Goal: Task Accomplishment & Management: Manage account settings

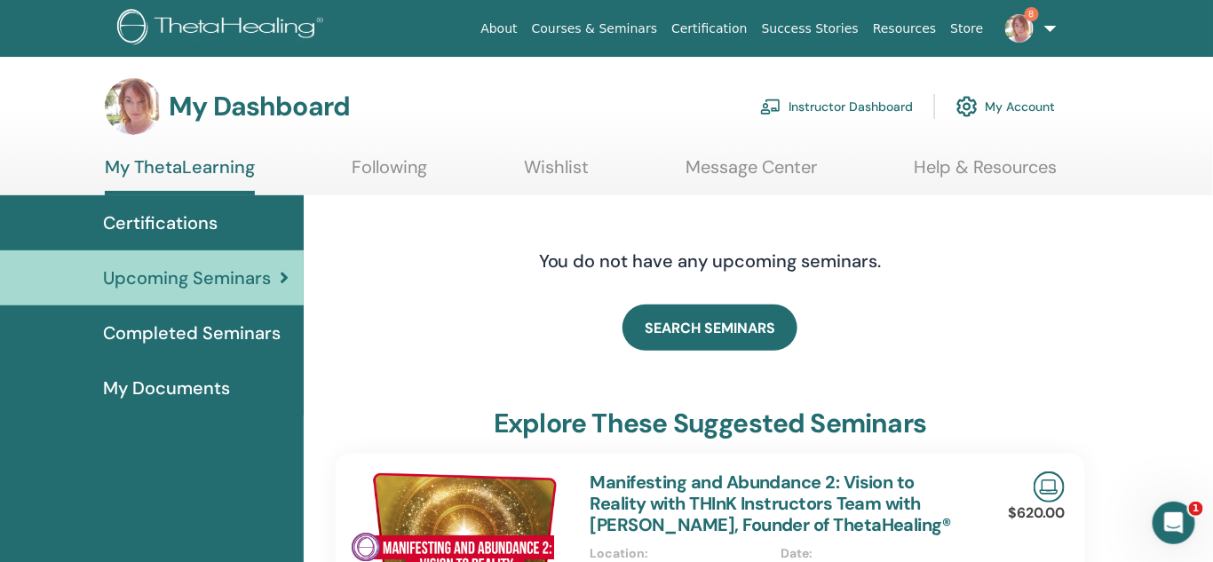
click at [867, 101] on link "Instructor Dashboard" at bounding box center [836, 106] width 153 height 39
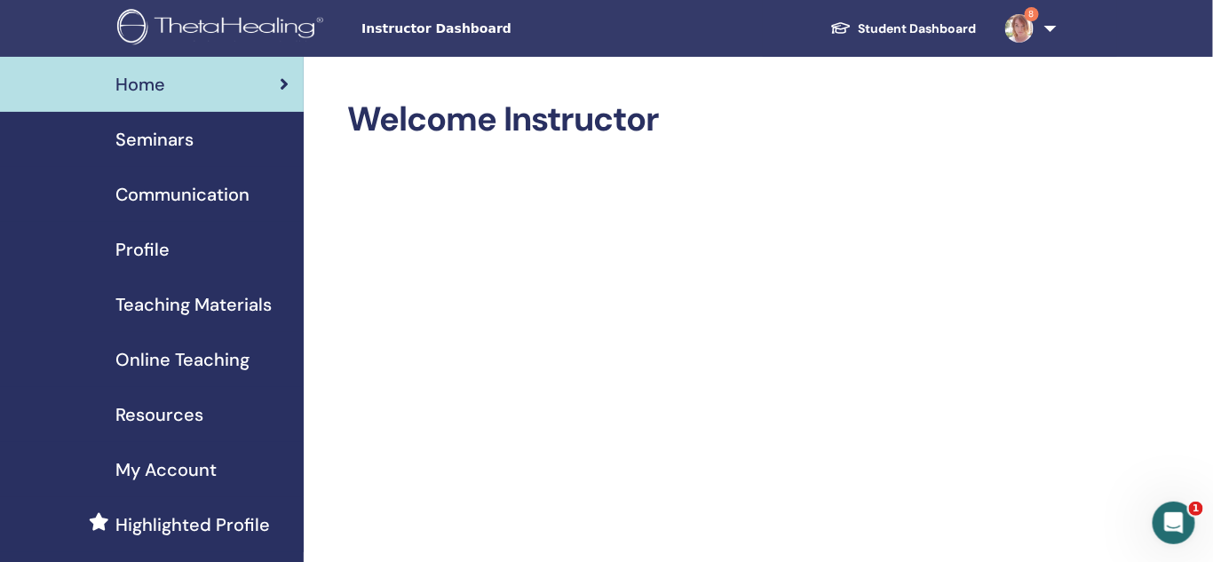
click at [150, 138] on span "Seminars" at bounding box center [154, 139] width 78 height 27
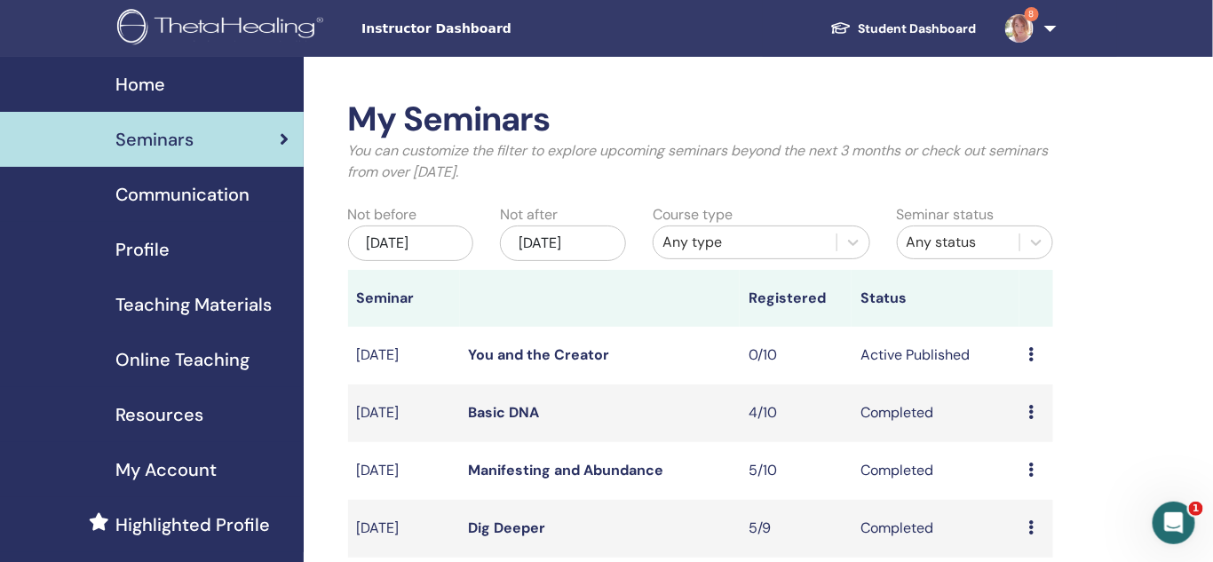
click at [1032, 358] on icon at bounding box center [1031, 354] width 5 height 14
click at [1029, 393] on li "Edit" at bounding box center [1033, 398] width 96 height 27
click at [1034, 354] on icon at bounding box center [1031, 354] width 5 height 14
click at [1016, 396] on link "Edit" at bounding box center [1014, 395] width 26 height 19
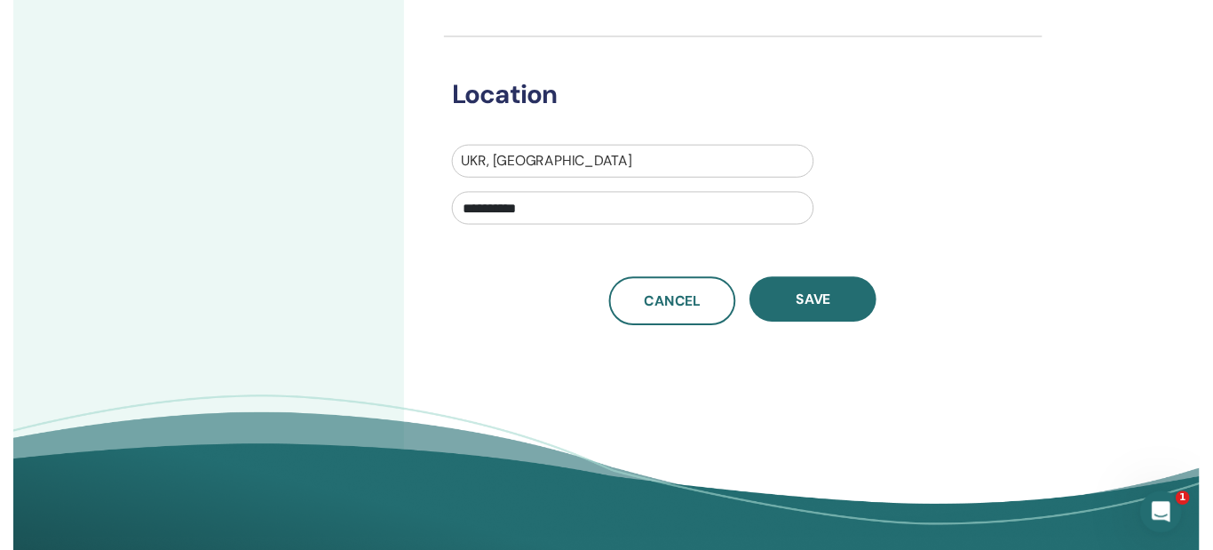
scroll to position [12, 0]
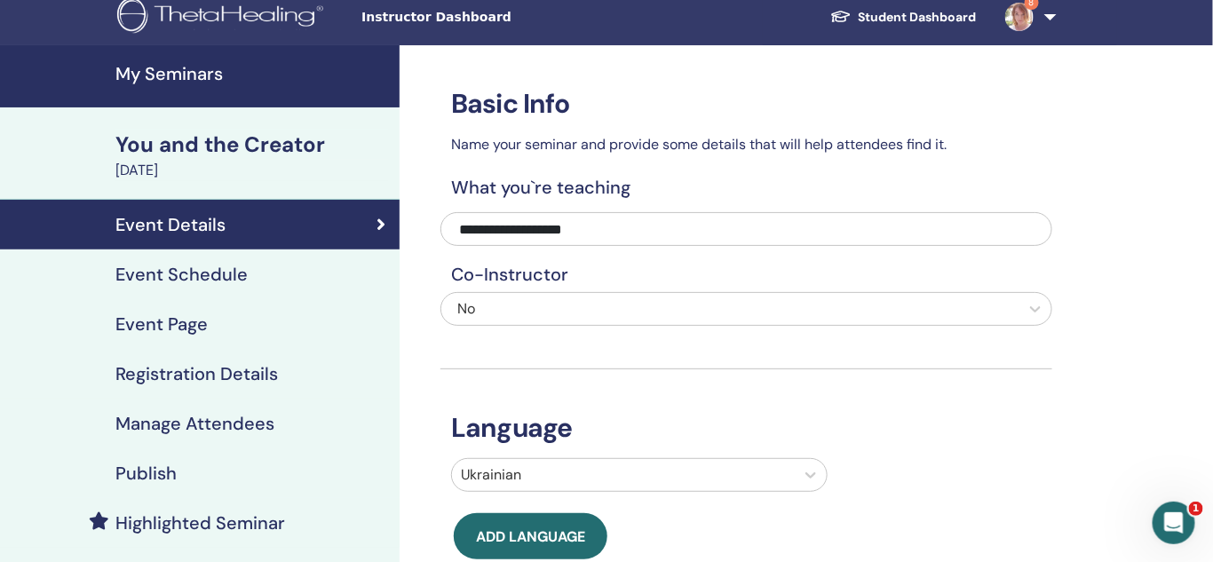
click at [199, 288] on link "Event Schedule" at bounding box center [200, 275] width 400 height 50
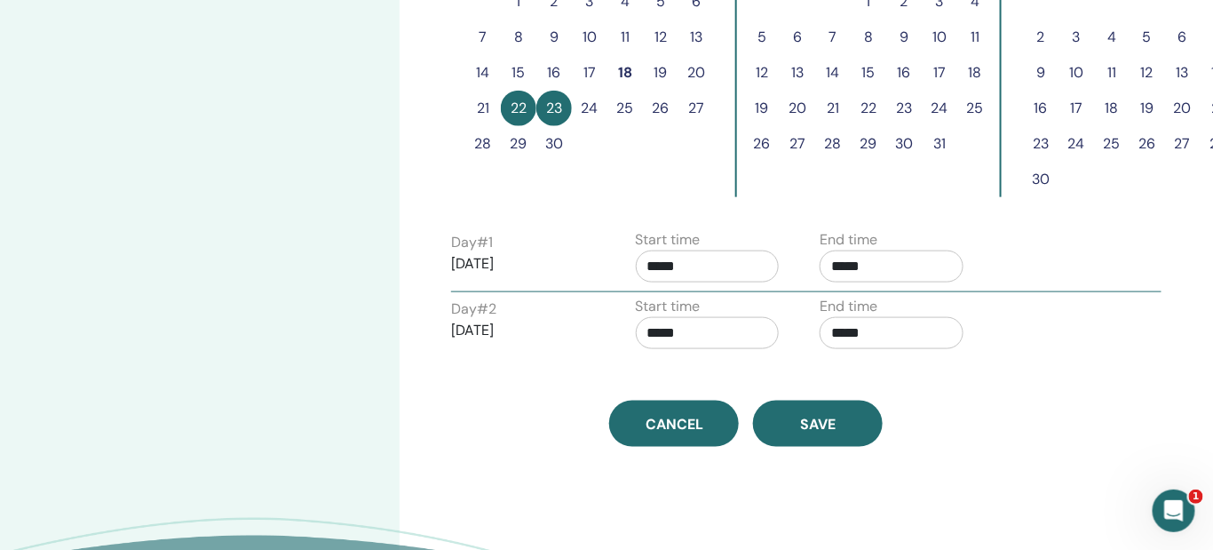
scroll to position [602, 0]
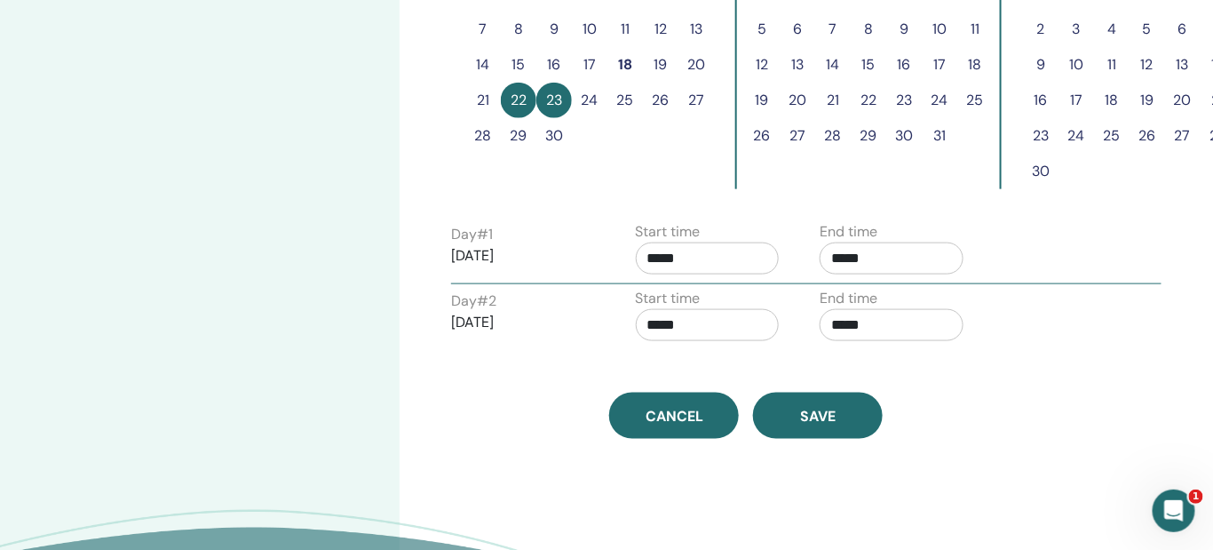
click at [500, 256] on p "2025/09/22" at bounding box center [523, 255] width 144 height 21
click at [480, 131] on button "28" at bounding box center [483, 136] width 36 height 36
click at [663, 96] on button "26" at bounding box center [661, 101] width 36 height 36
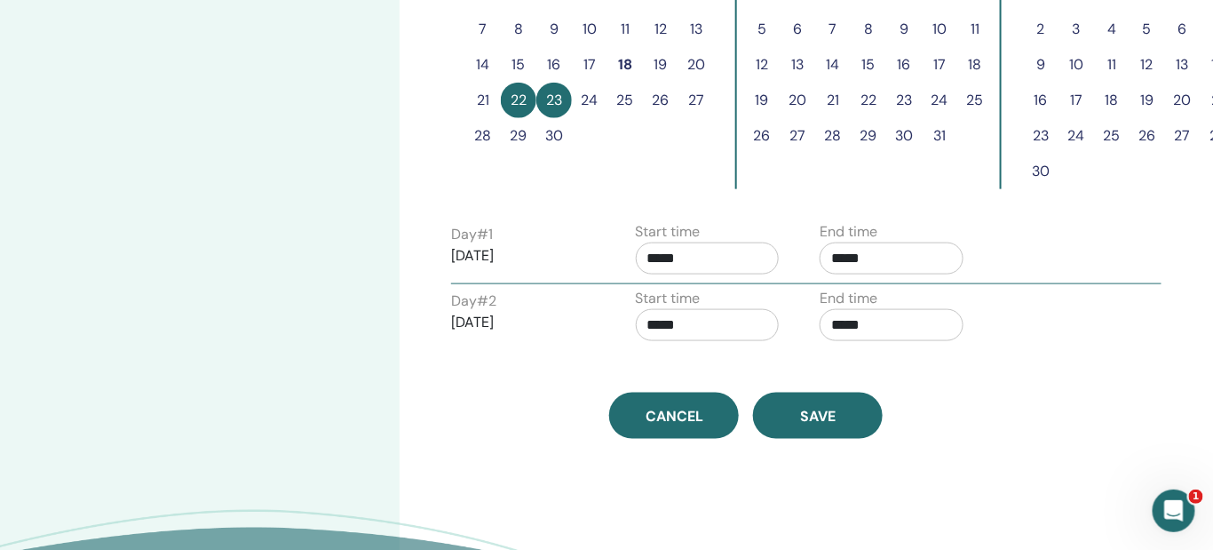
click at [699, 101] on button "27" at bounding box center [697, 101] width 36 height 36
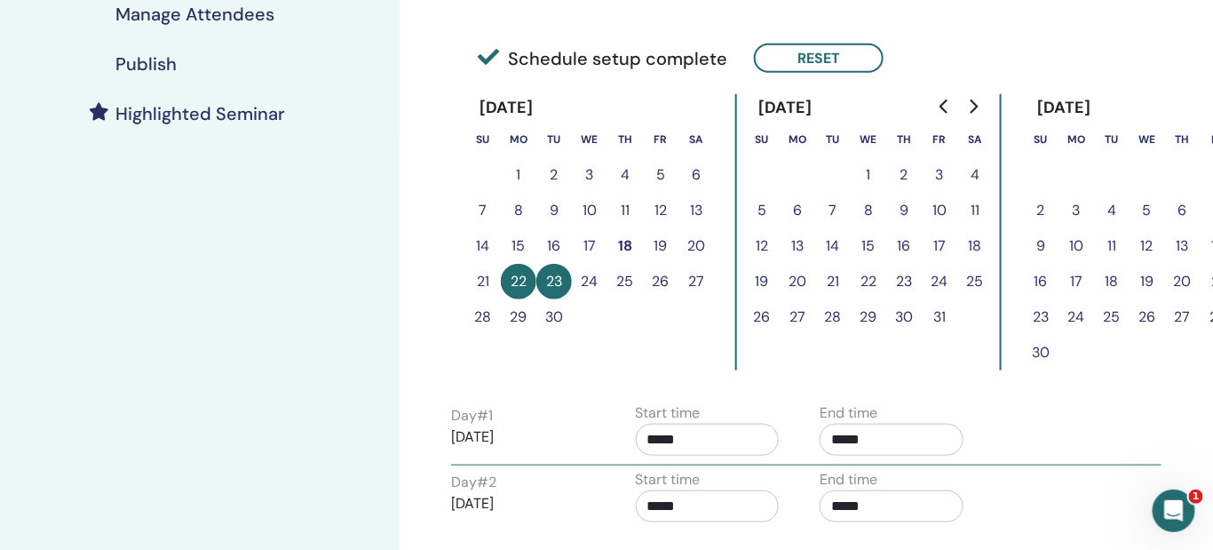
scroll to position [409, 0]
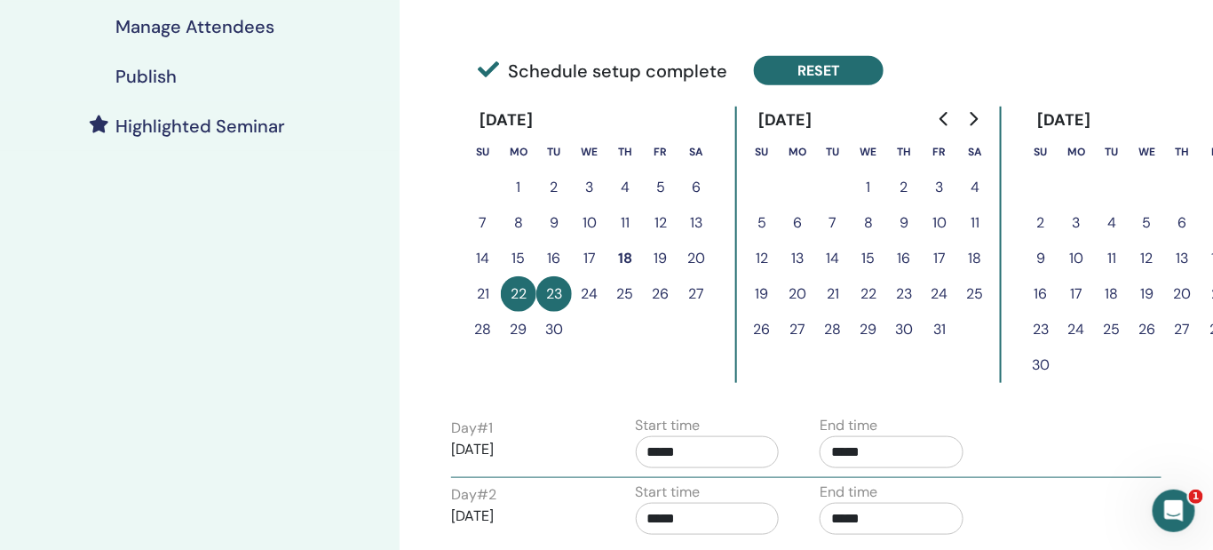
click at [829, 72] on button "Reset" at bounding box center [819, 70] width 130 height 29
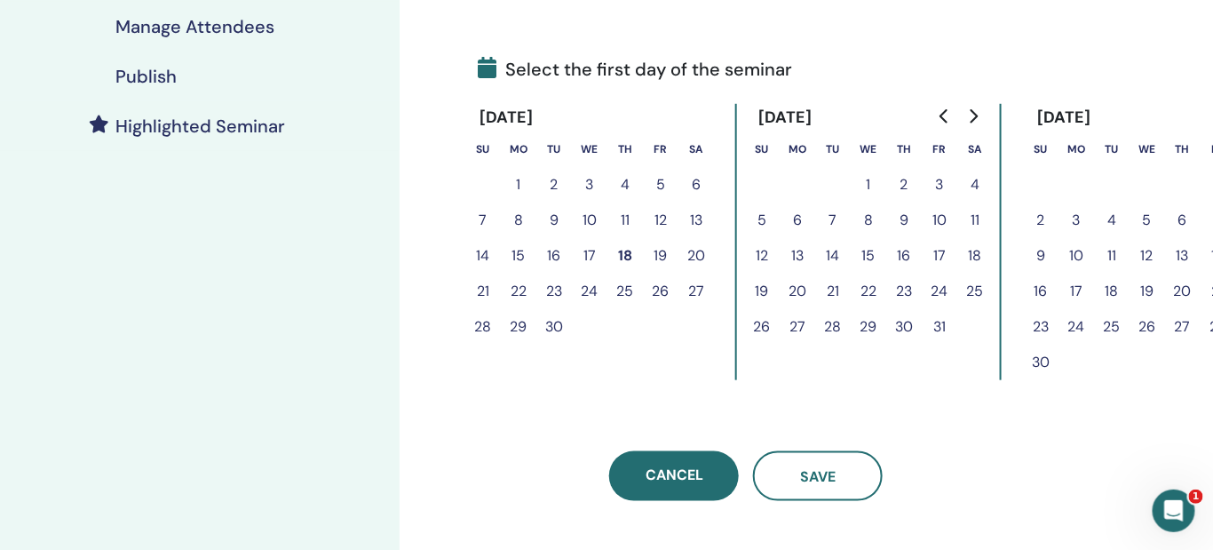
click at [663, 288] on button "26" at bounding box center [661, 292] width 36 height 36
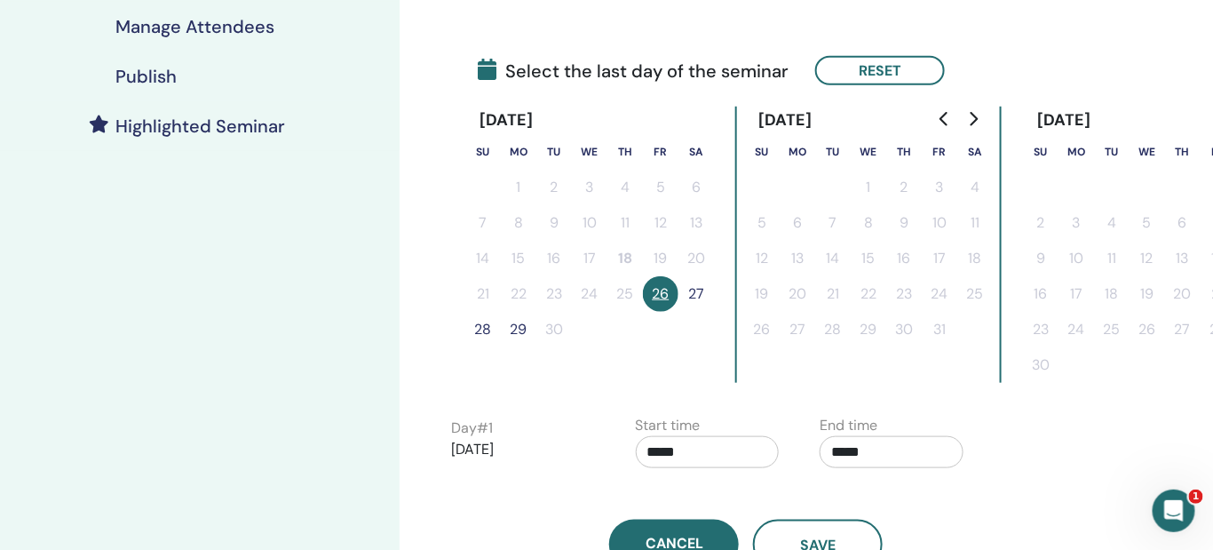
click at [695, 295] on button "27" at bounding box center [697, 294] width 36 height 36
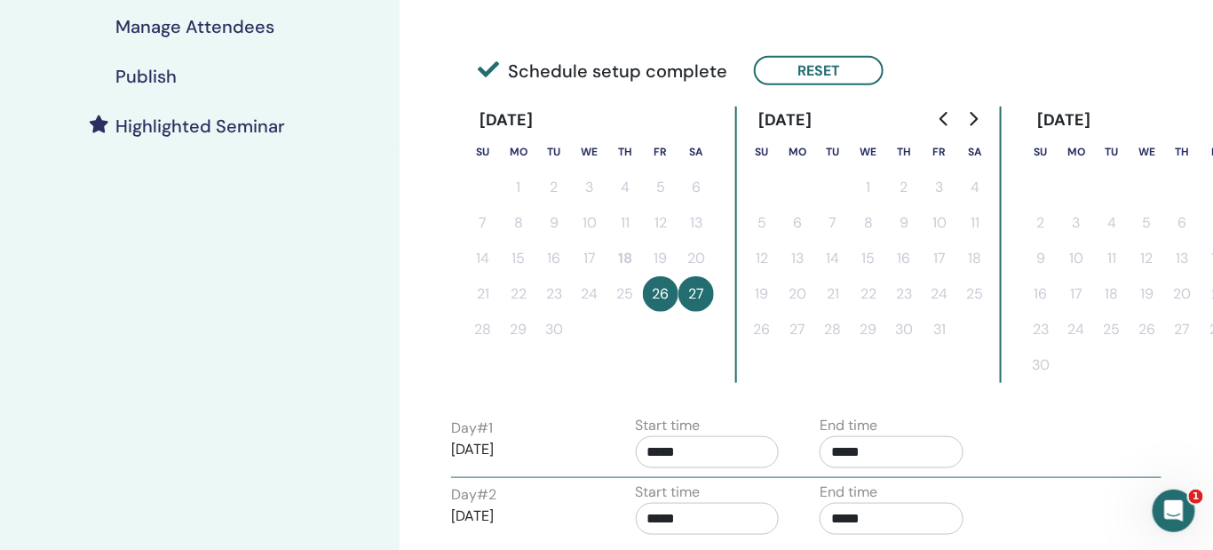
click at [669, 291] on button "26" at bounding box center [661, 294] width 36 height 36
click at [668, 291] on button "26" at bounding box center [661, 294] width 36 height 36
click at [665, 286] on button "26" at bounding box center [661, 294] width 36 height 36
click at [822, 72] on button "Reset" at bounding box center [819, 70] width 130 height 29
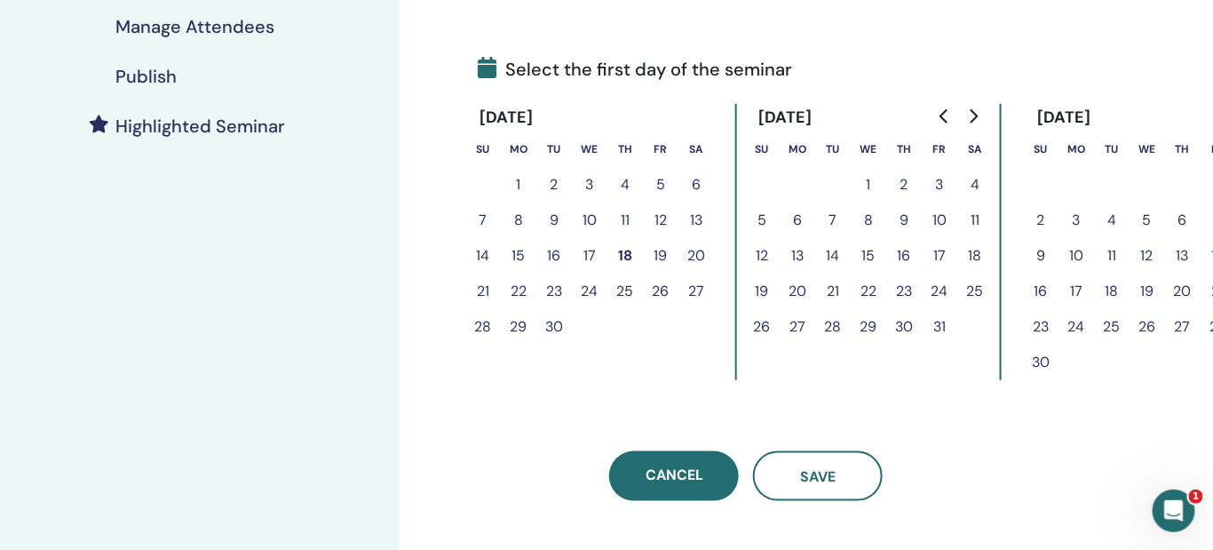
click at [699, 286] on button "27" at bounding box center [697, 292] width 36 height 36
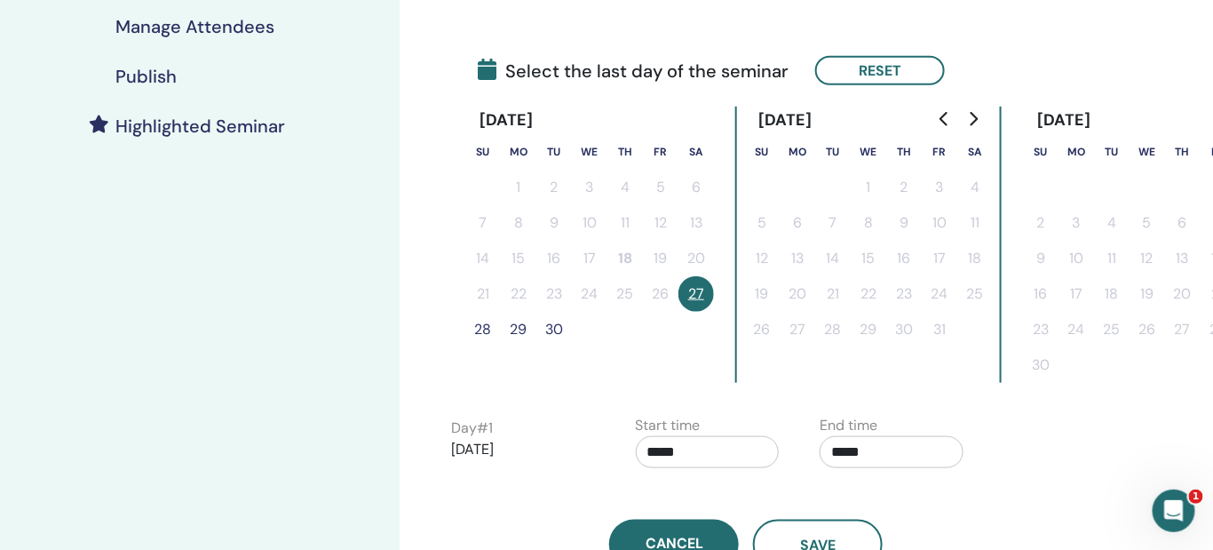
click at [484, 332] on button "28" at bounding box center [483, 330] width 36 height 36
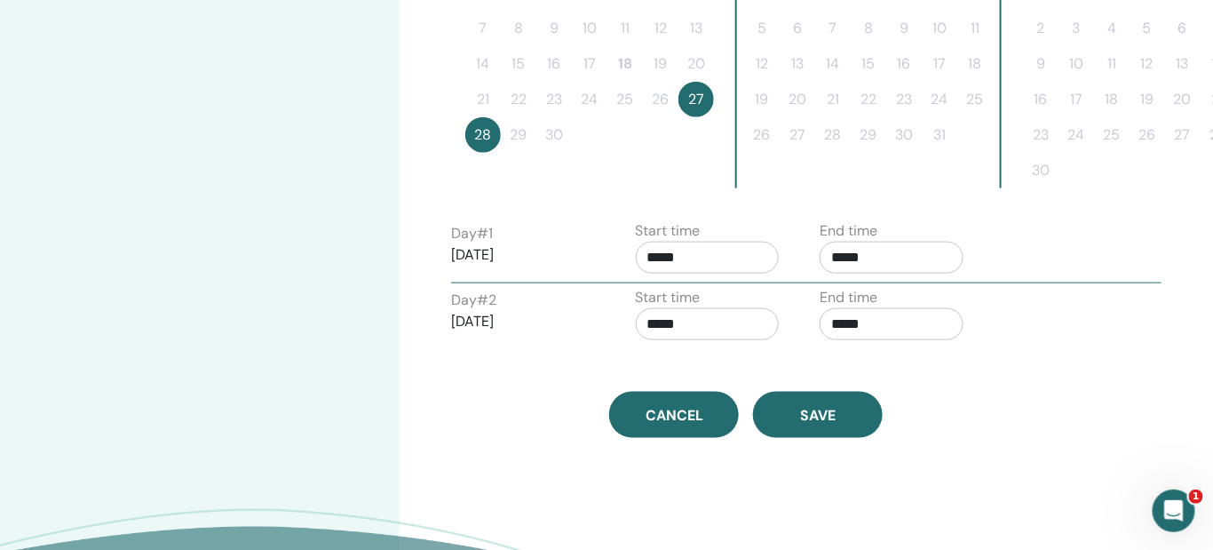
scroll to position [618, 0]
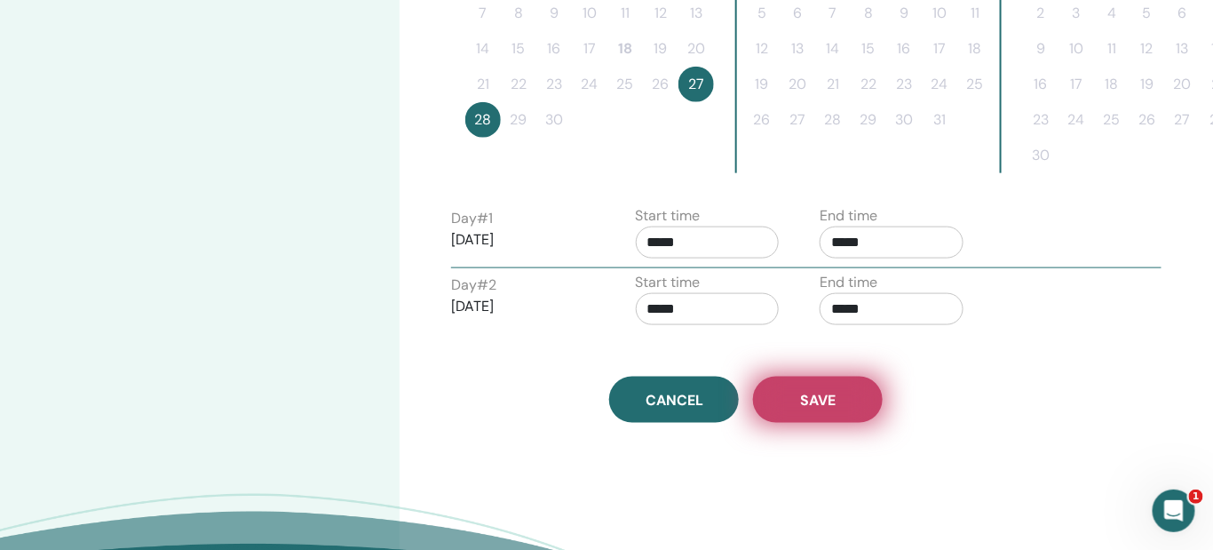
click at [864, 410] on button "Save" at bounding box center [818, 400] width 130 height 46
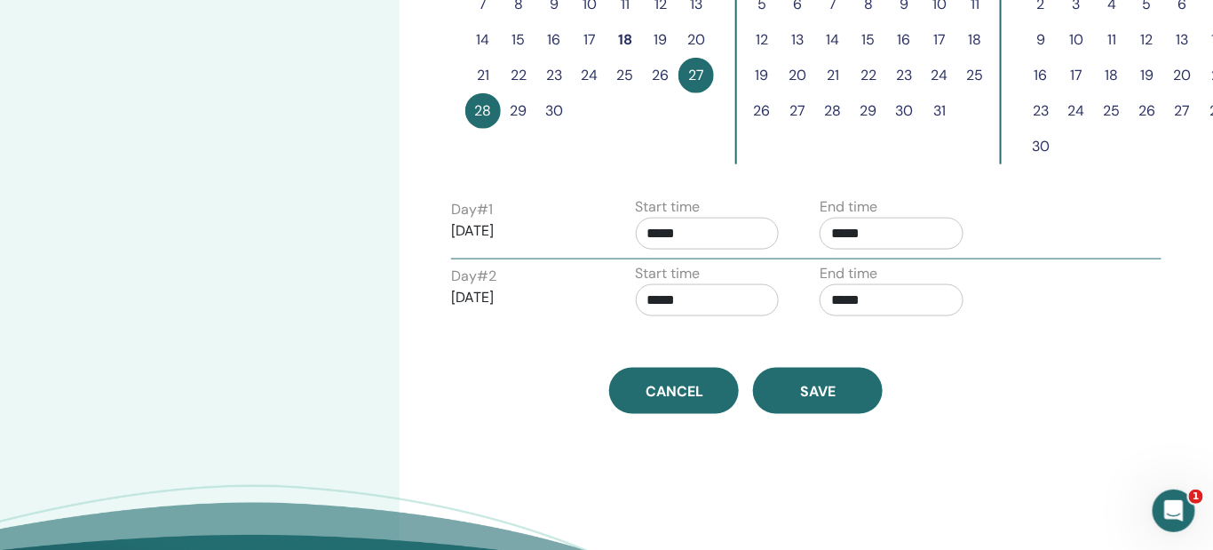
scroll to position [615, 0]
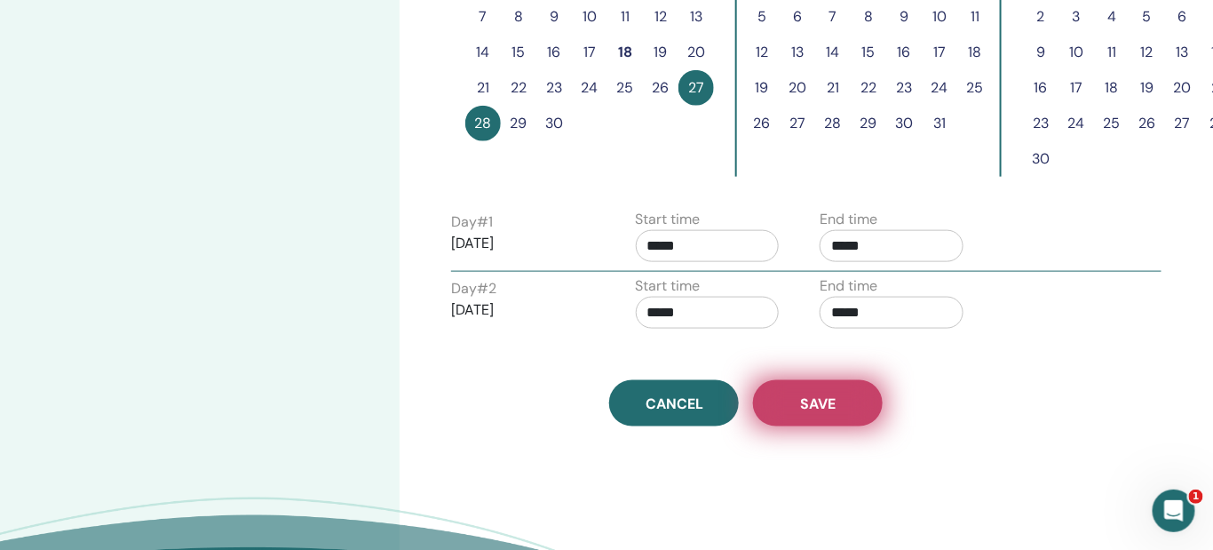
click at [813, 409] on button "Save" at bounding box center [818, 403] width 130 height 46
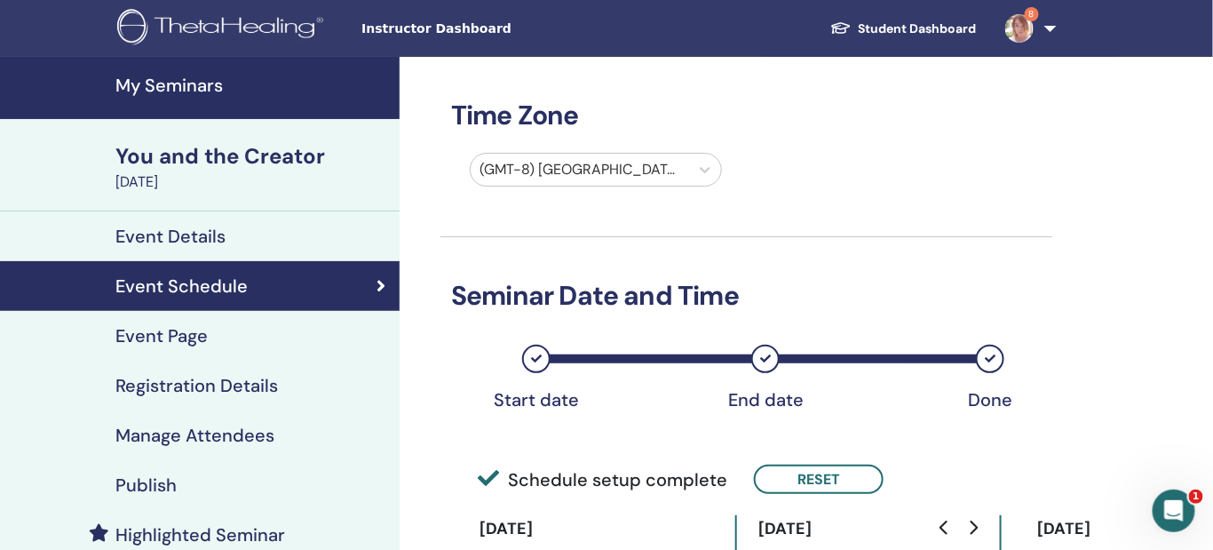
click at [197, 480] on div "Publish" at bounding box center [199, 484] width 371 height 21
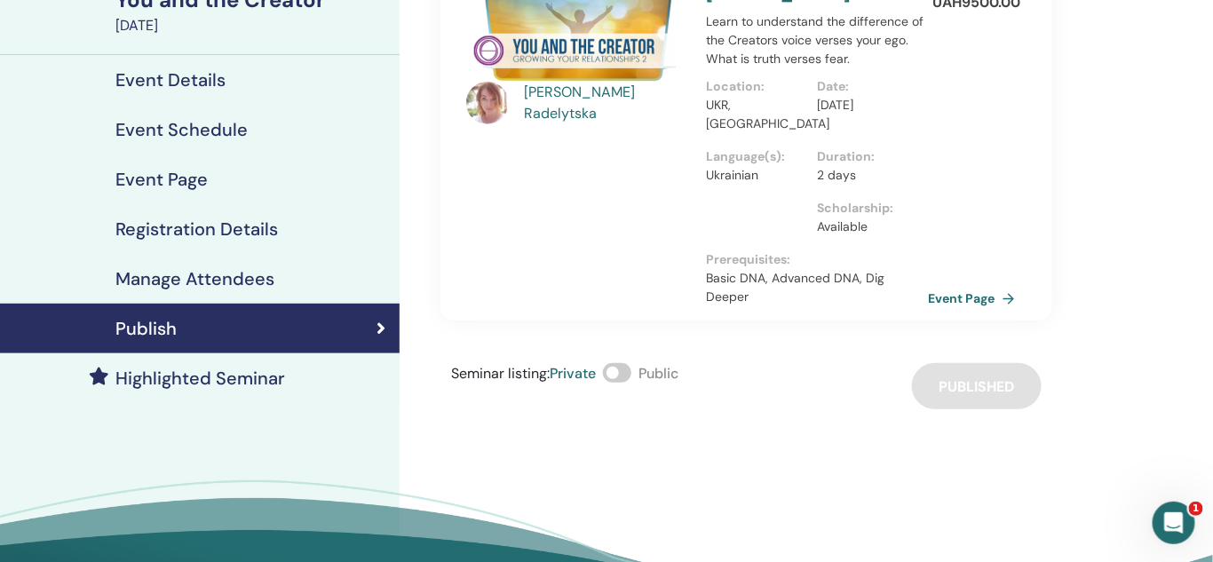
scroll to position [158, 0]
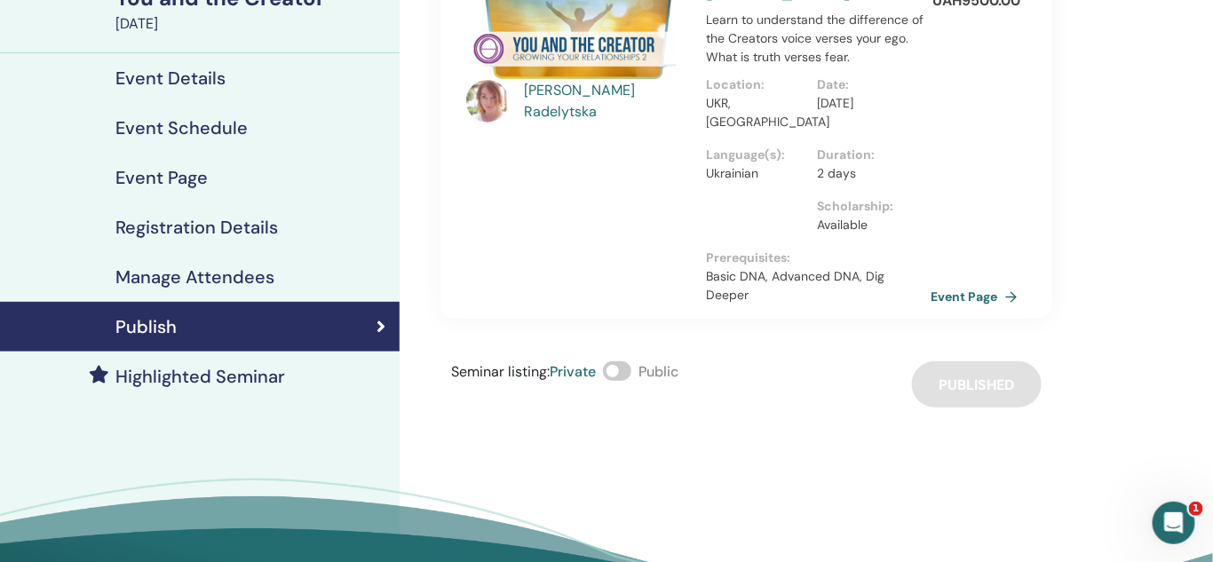
click at [979, 283] on link "Event Page" at bounding box center [978, 296] width 93 height 27
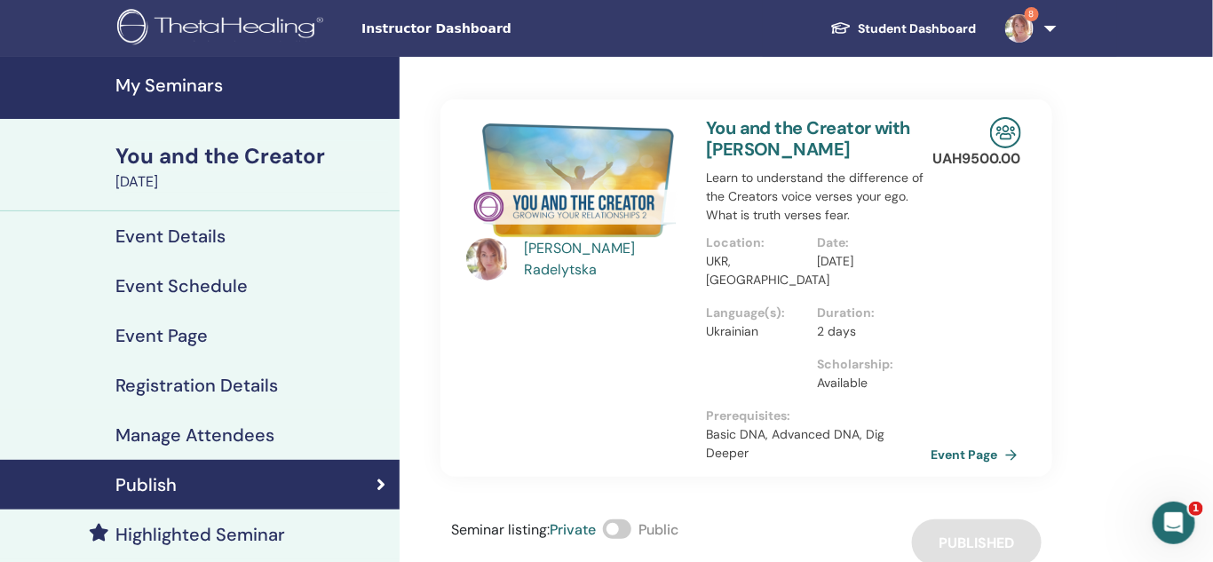
click at [957, 441] on link "Event Page" at bounding box center [978, 454] width 93 height 27
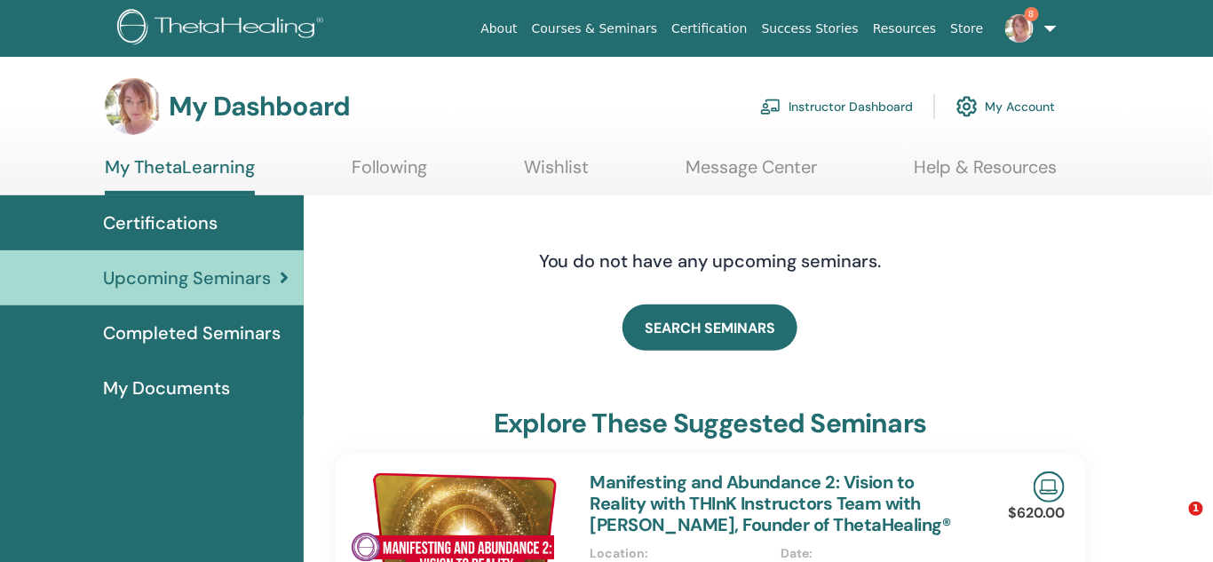
click at [816, 106] on link "Instructor Dashboard" at bounding box center [836, 106] width 153 height 39
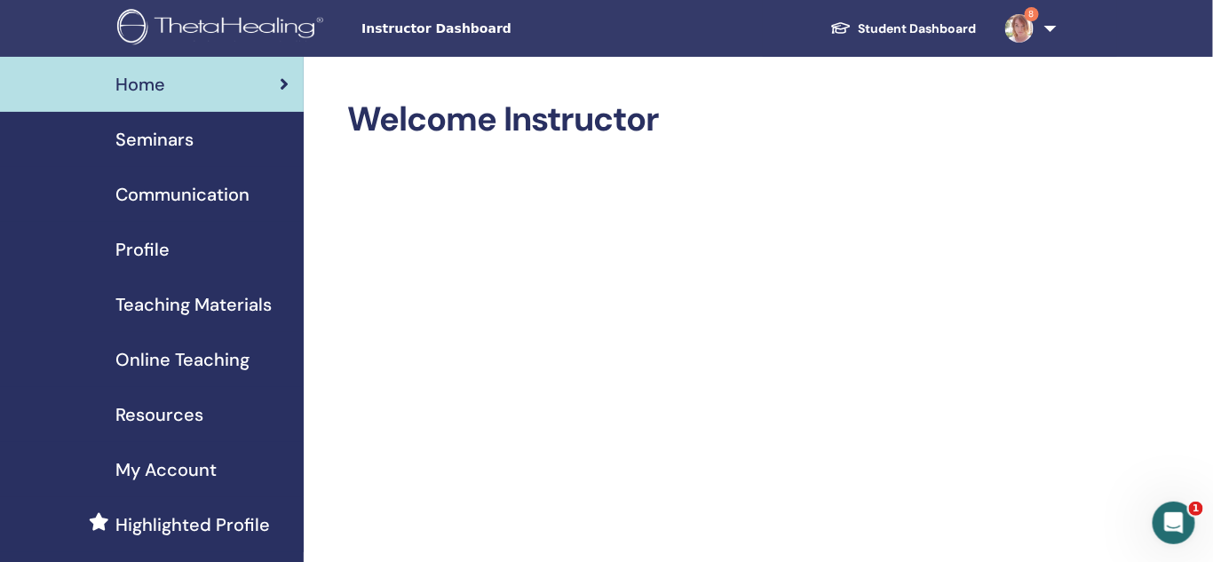
click at [165, 134] on span "Seminars" at bounding box center [154, 139] width 78 height 27
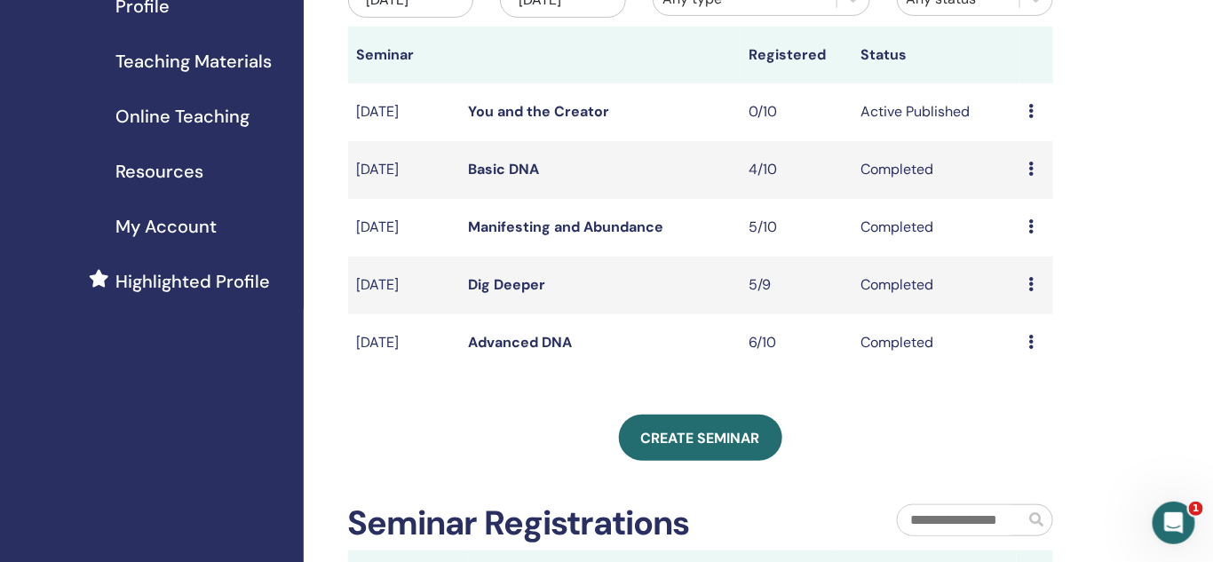
scroll to position [250, 0]
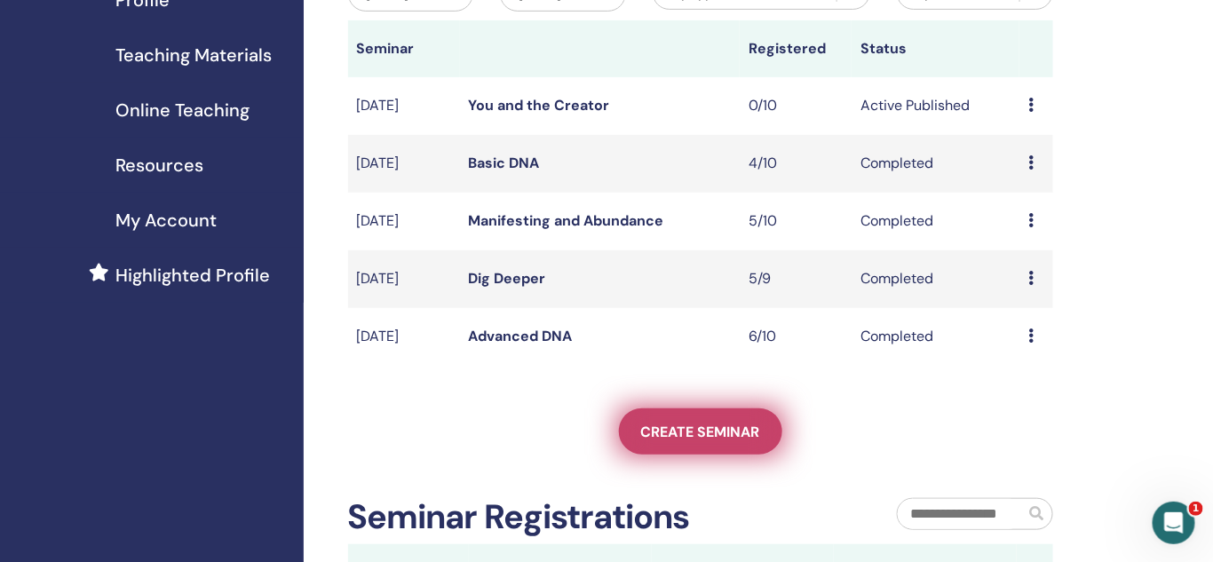
click at [682, 438] on span "Create seminar" at bounding box center [700, 432] width 119 height 19
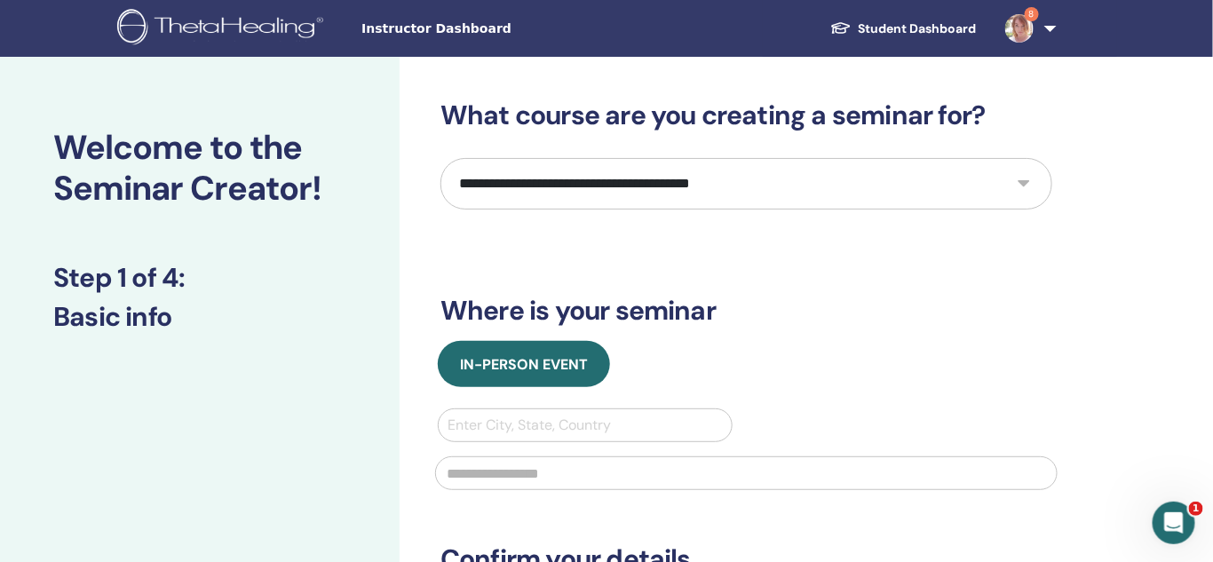
click at [626, 194] on select "**********" at bounding box center [747, 184] width 612 height 52
select select "****"
click at [441, 158] on select "**********" at bounding box center [747, 184] width 612 height 52
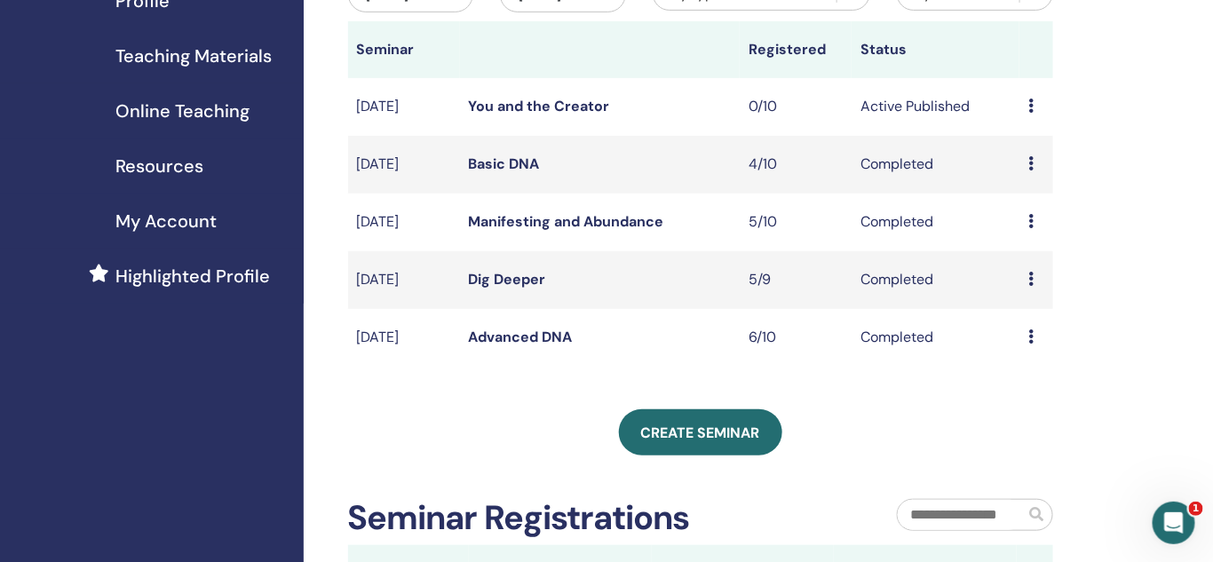
click at [196, 159] on span "Resources" at bounding box center [159, 166] width 88 height 27
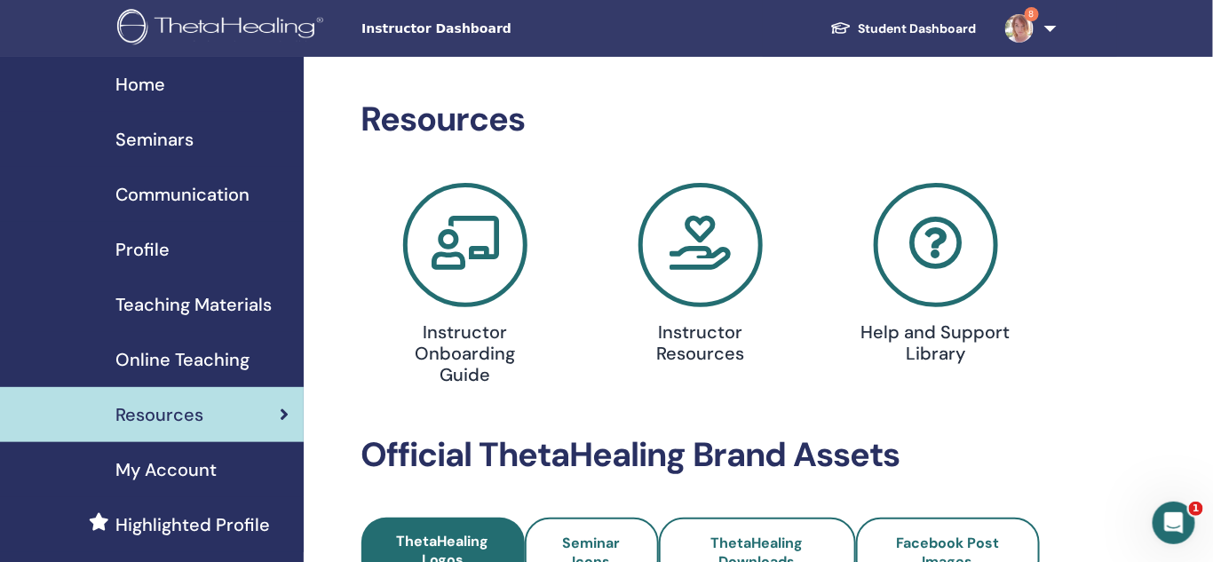
click at [164, 308] on span "Teaching Materials" at bounding box center [193, 304] width 156 height 27
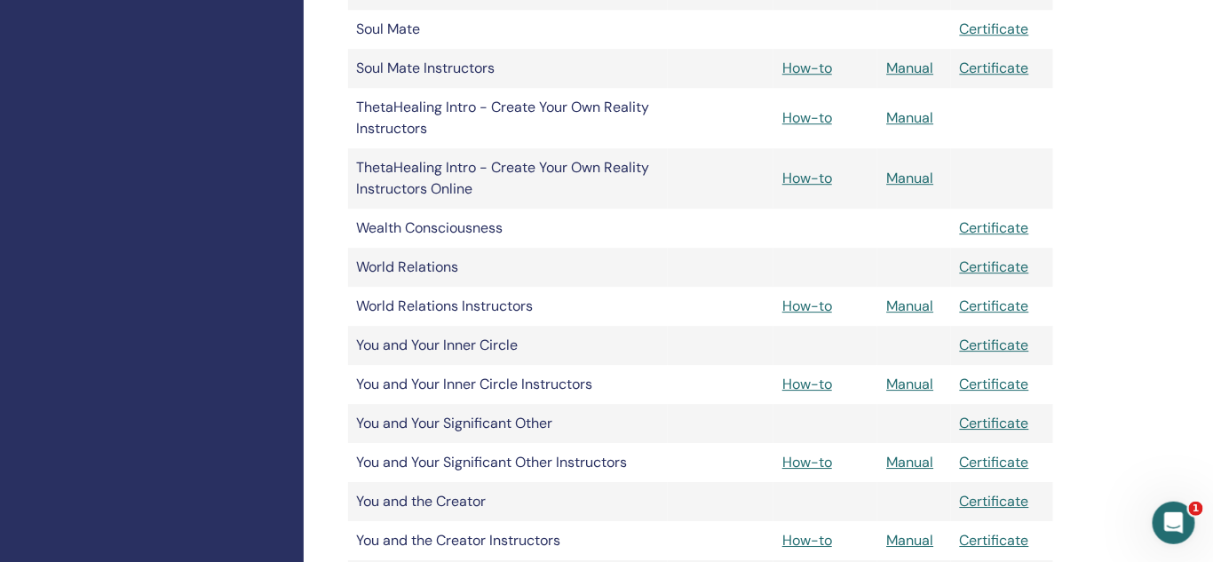
scroll to position [1616, 0]
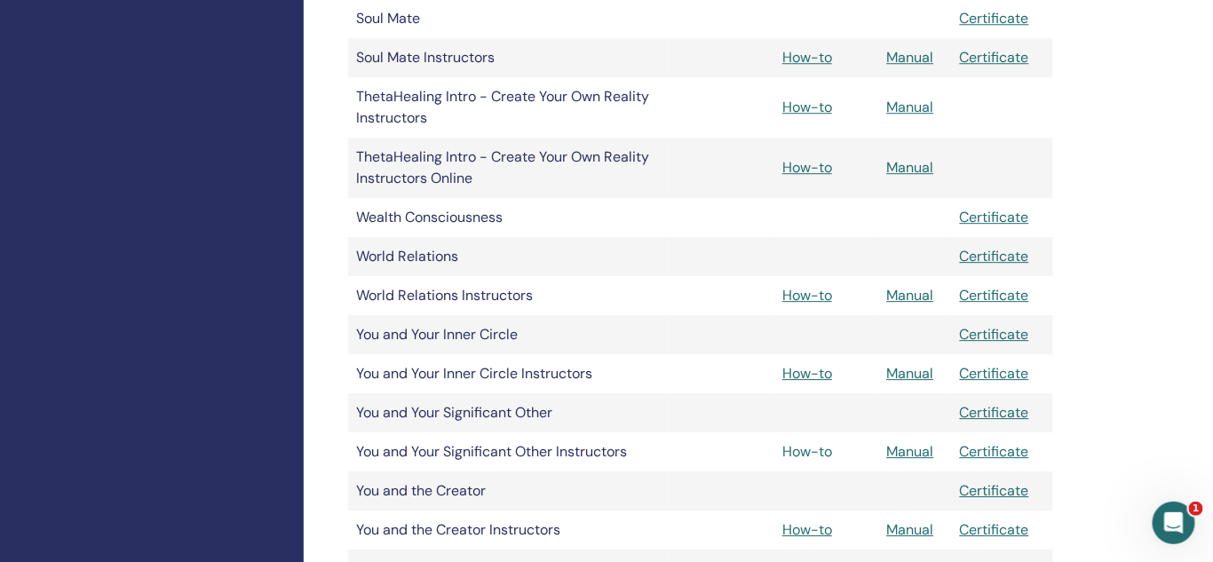
click at [802, 451] on link "How-to" at bounding box center [808, 451] width 50 height 19
